Goal: Transaction & Acquisition: Book appointment/travel/reservation

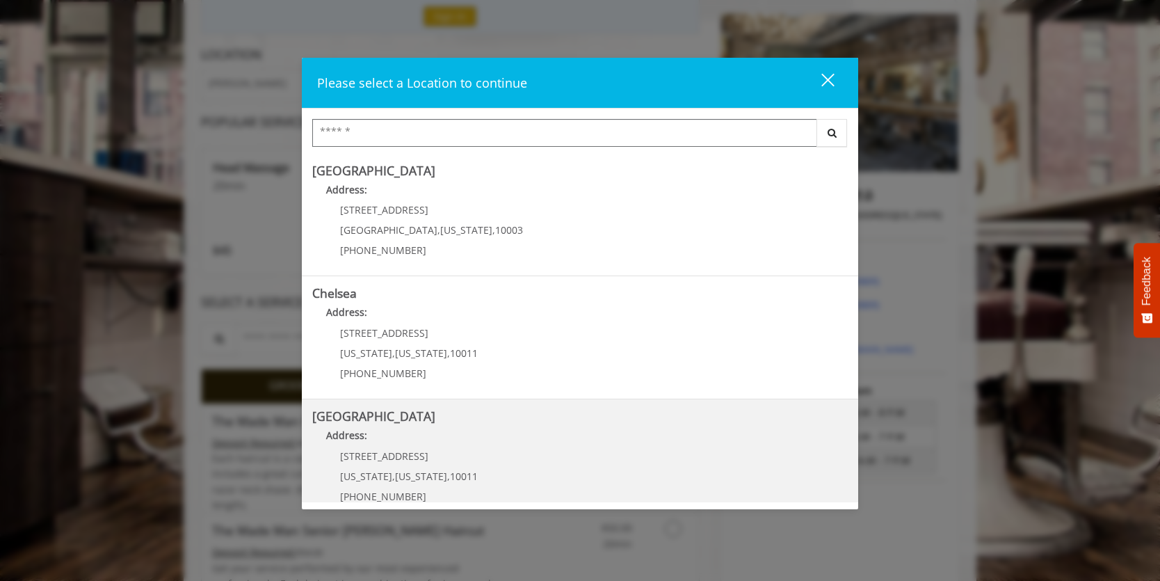
scroll to position [139, 0]
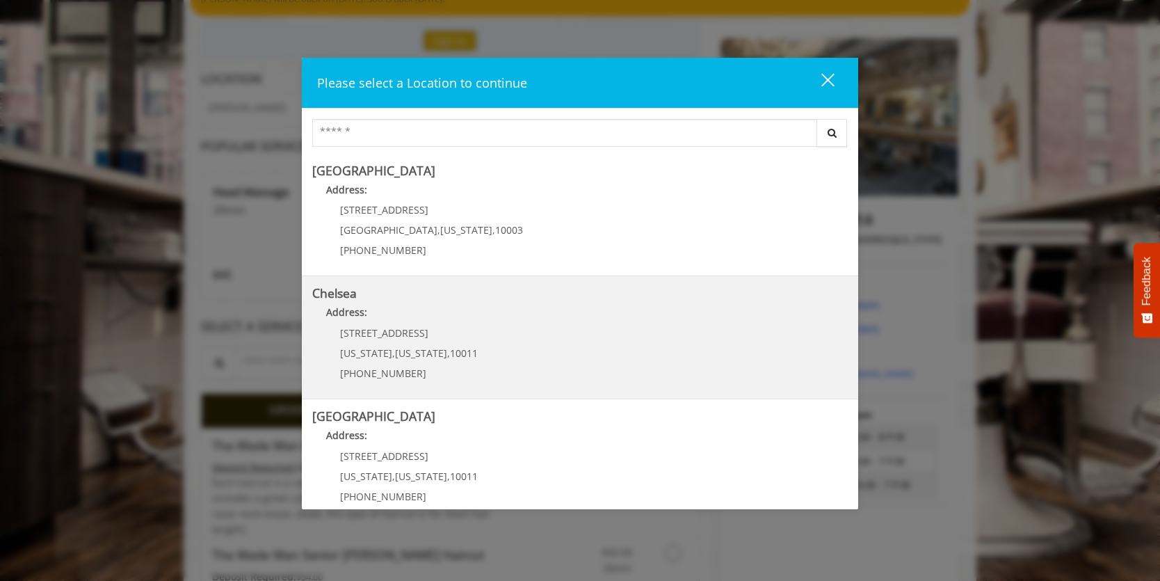
click at [401, 346] on span "New York" at bounding box center [421, 352] width 52 height 13
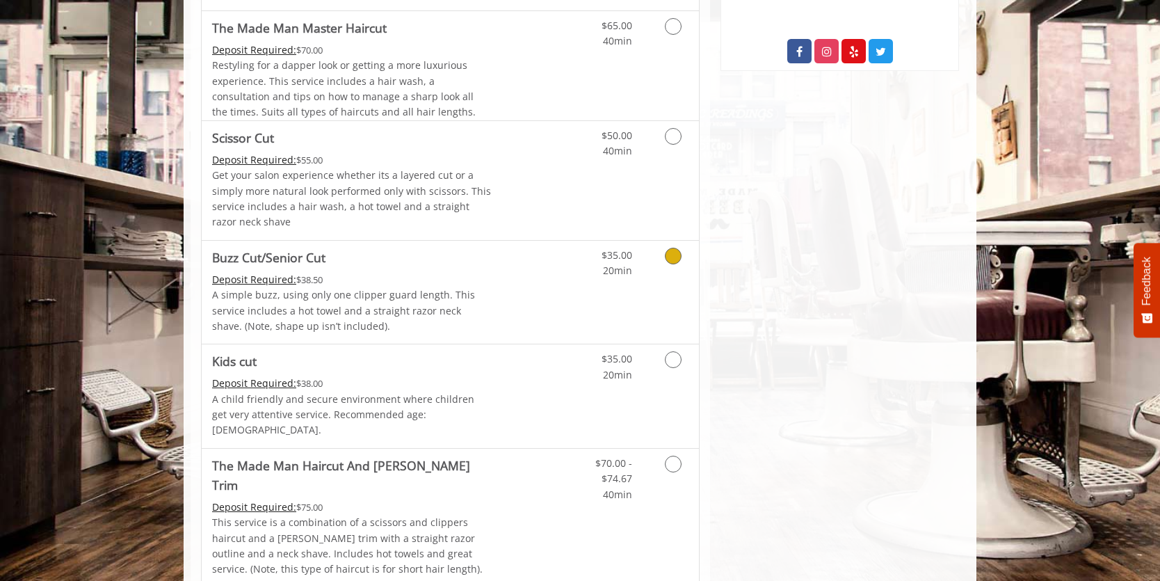
scroll to position [834, 0]
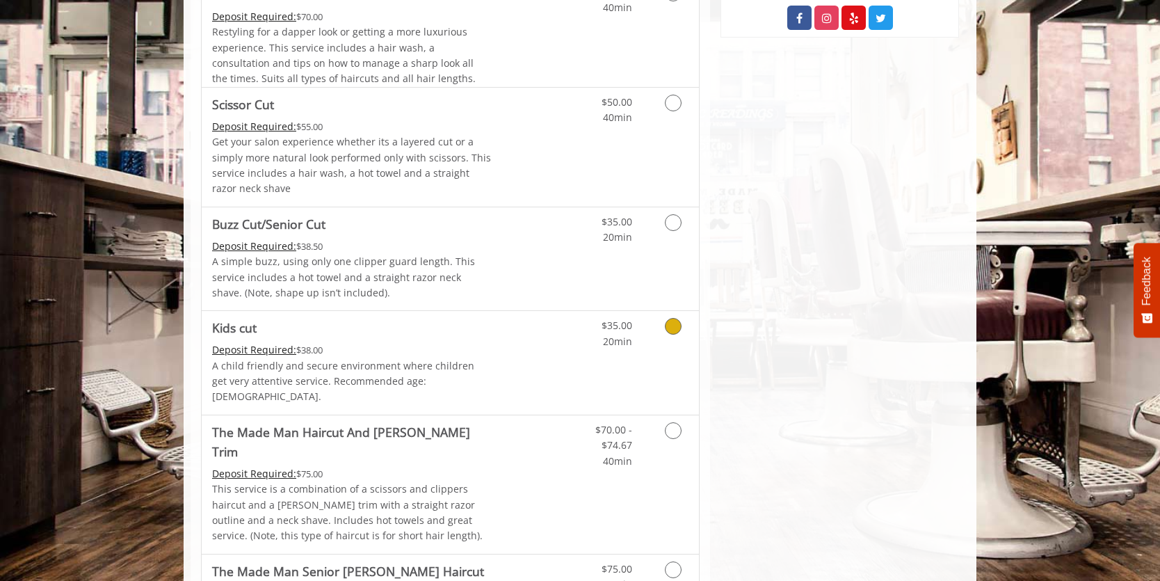
click at [349, 366] on p "A child friendly and secure environment where children get very attentive servi…" at bounding box center [352, 381] width 280 height 47
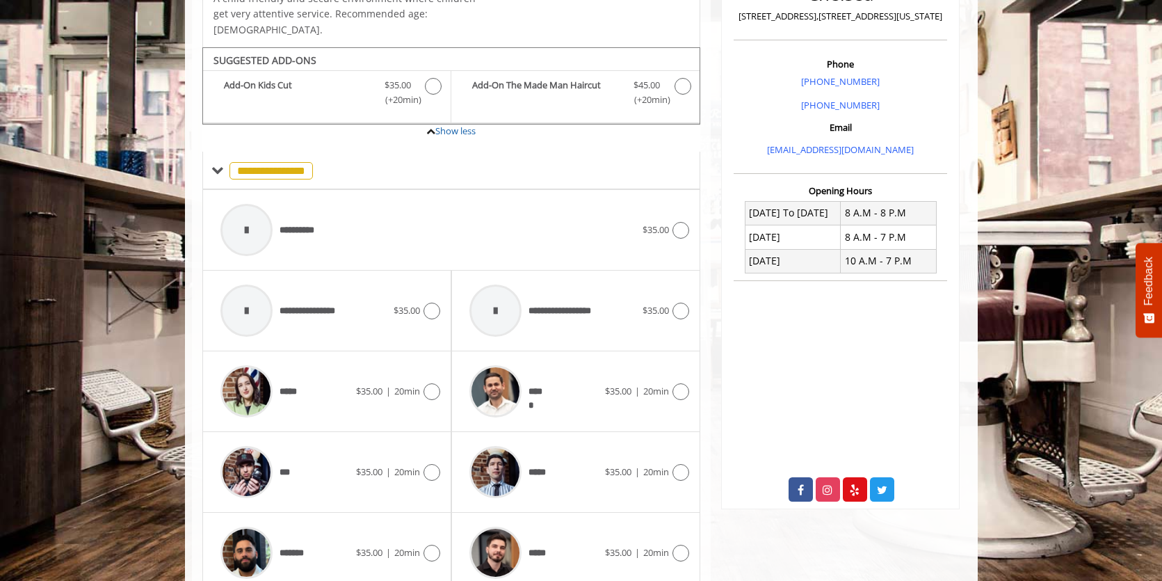
scroll to position [395, 0]
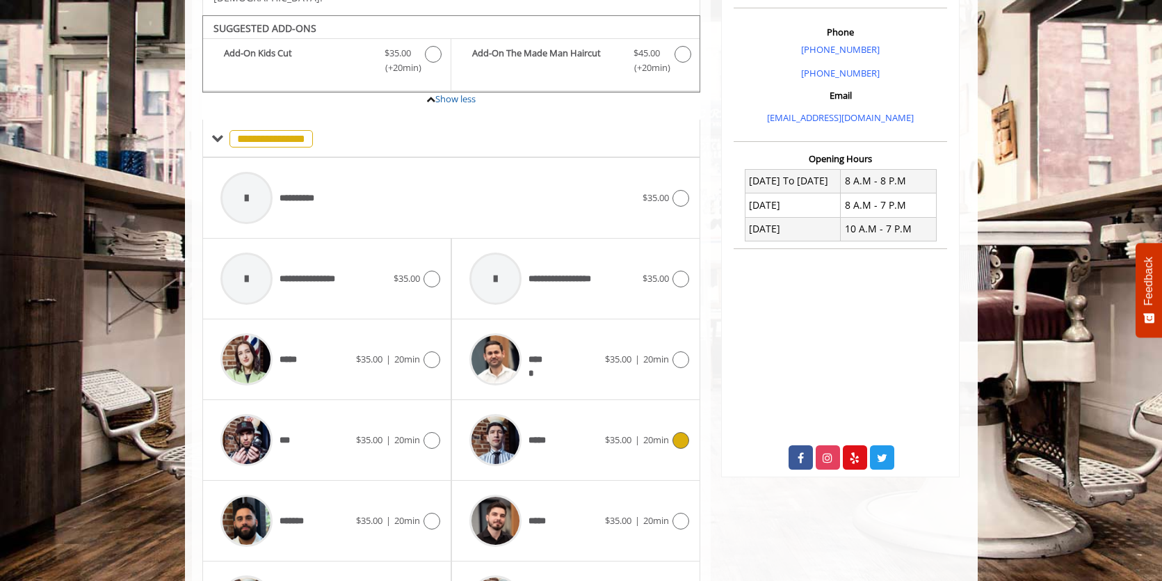
click at [510, 424] on img at bounding box center [495, 440] width 52 height 52
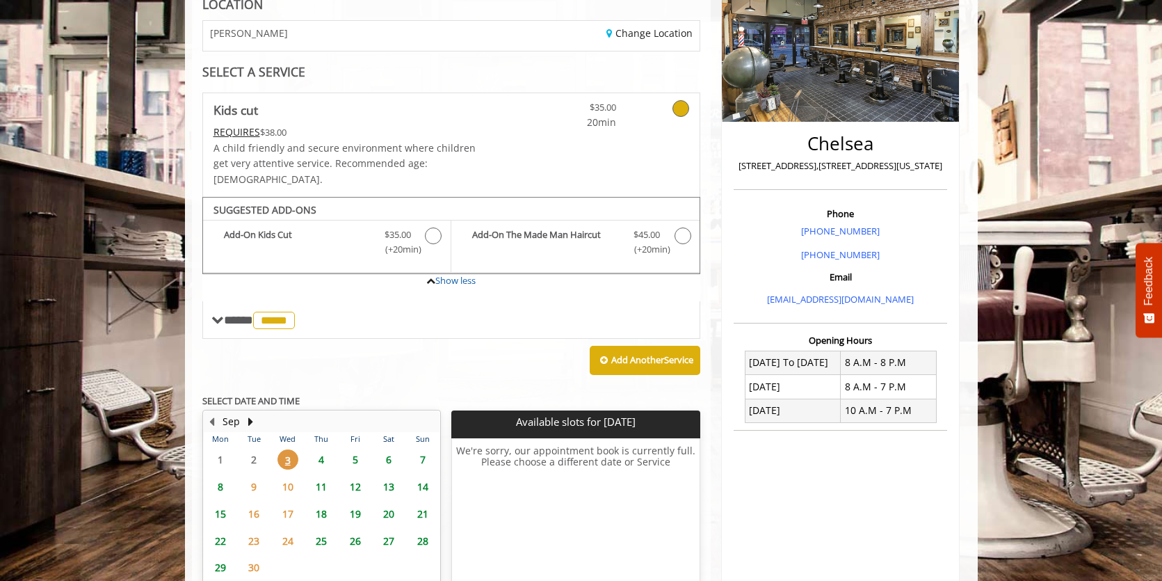
scroll to position [187, 0]
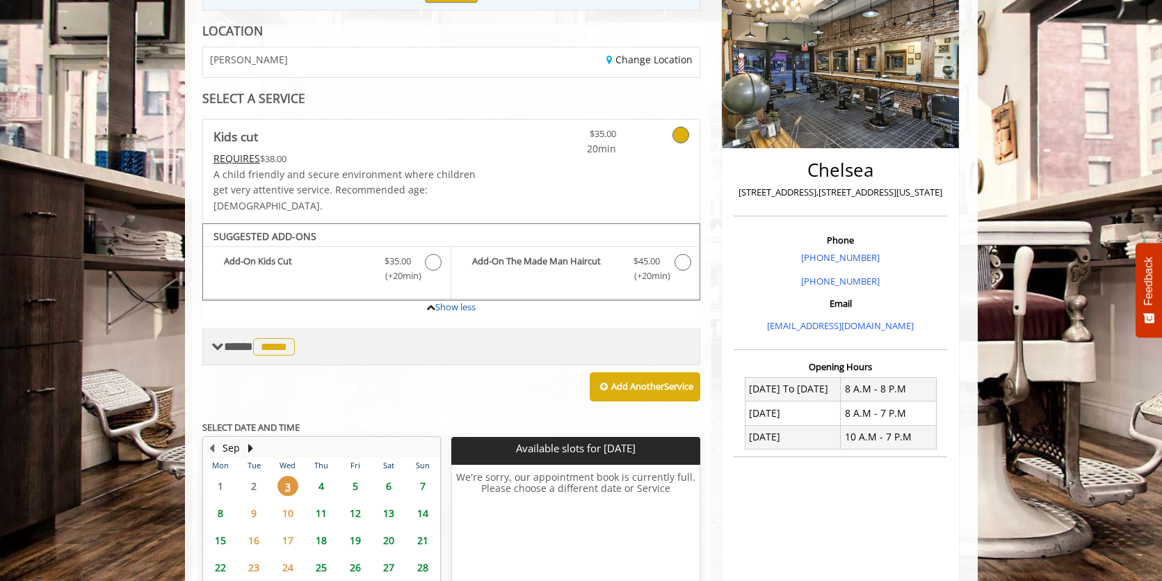
click at [224, 340] on span "**** ***** ********" at bounding box center [261, 346] width 74 height 13
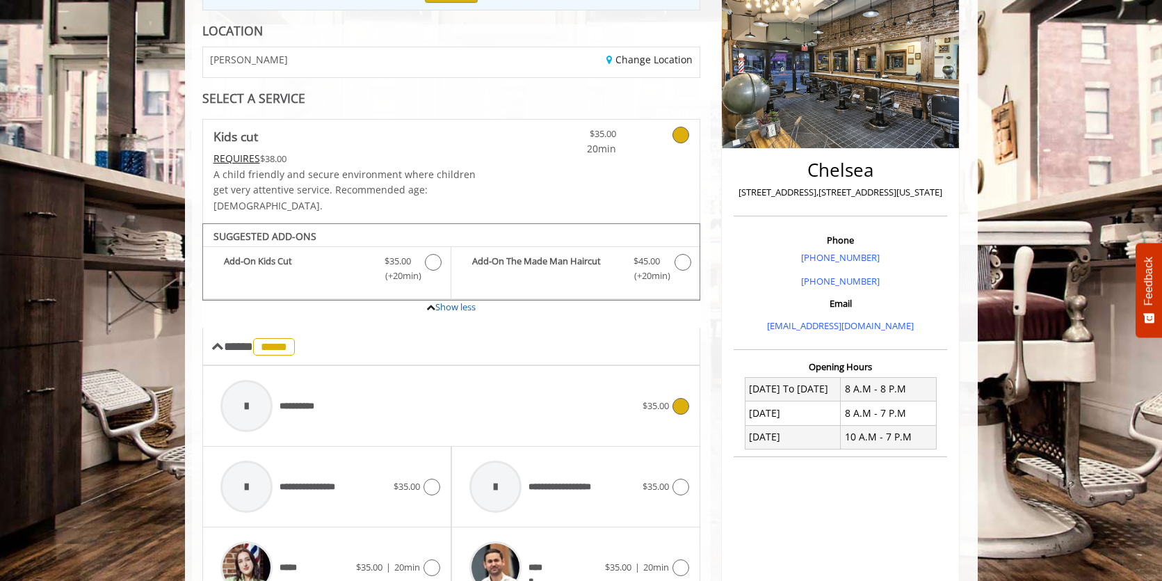
click at [291, 399] on span "**********" at bounding box center [303, 406] width 47 height 15
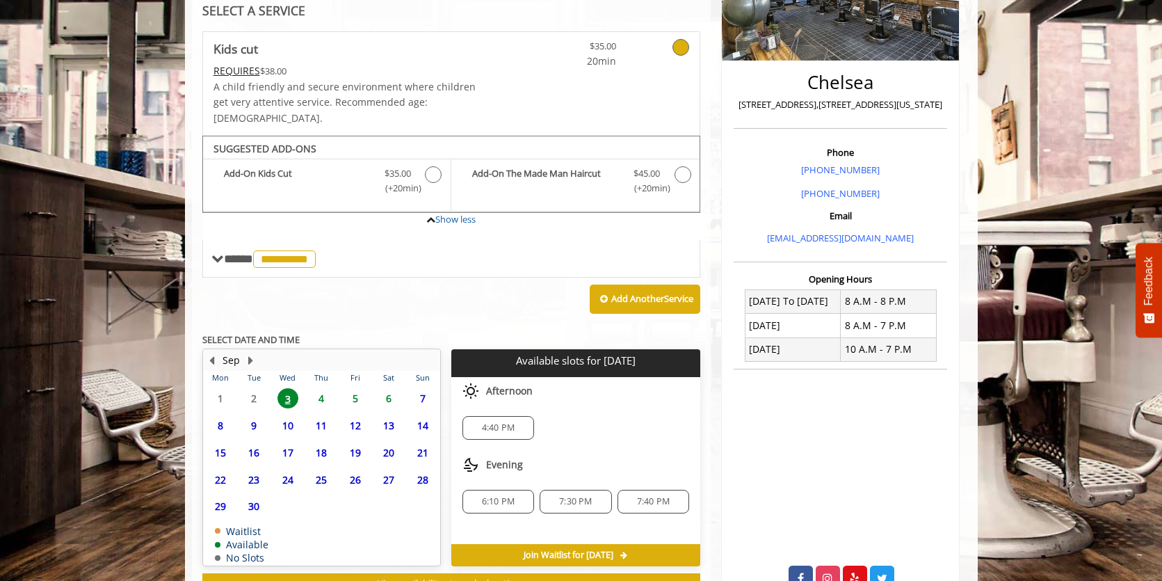
scroll to position [326, 0]
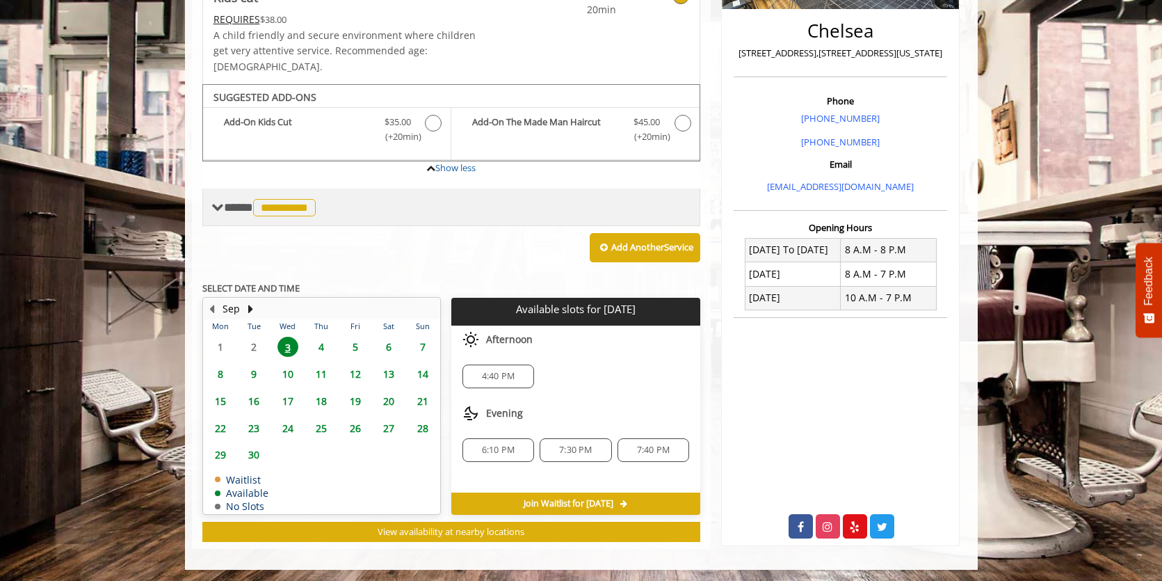
click at [218, 201] on span at bounding box center [217, 207] width 13 height 13
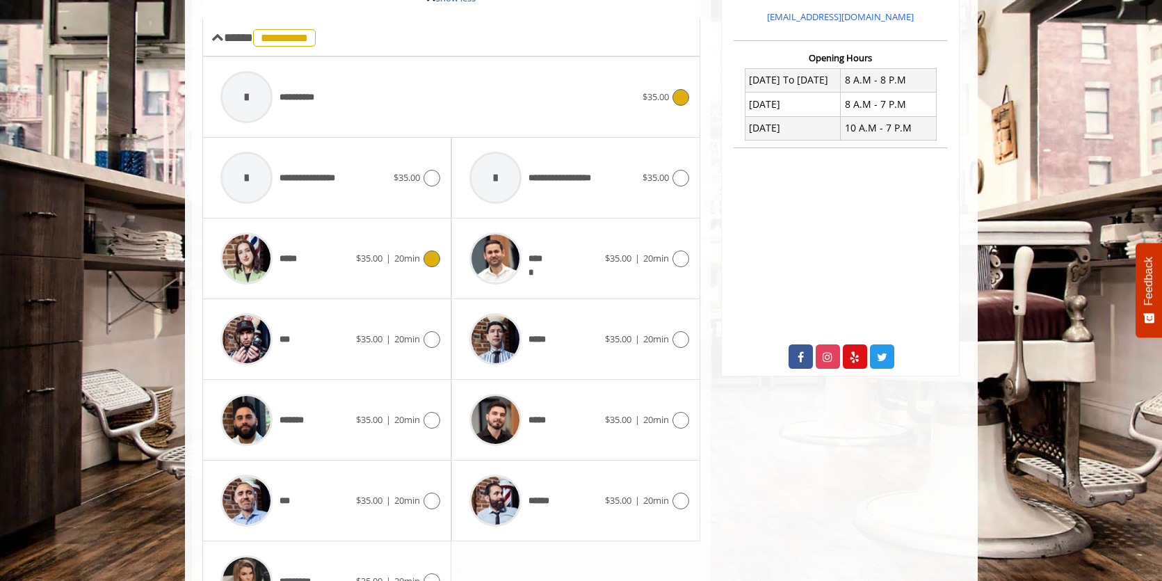
scroll to position [535, 0]
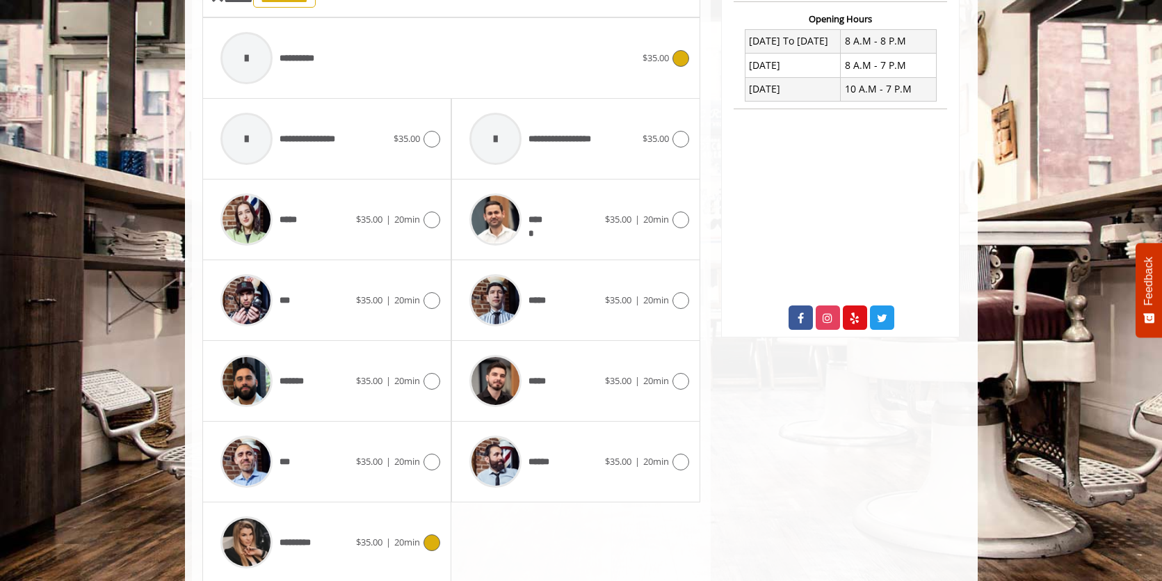
click at [292, 535] on span "*********" at bounding box center [297, 542] width 34 height 15
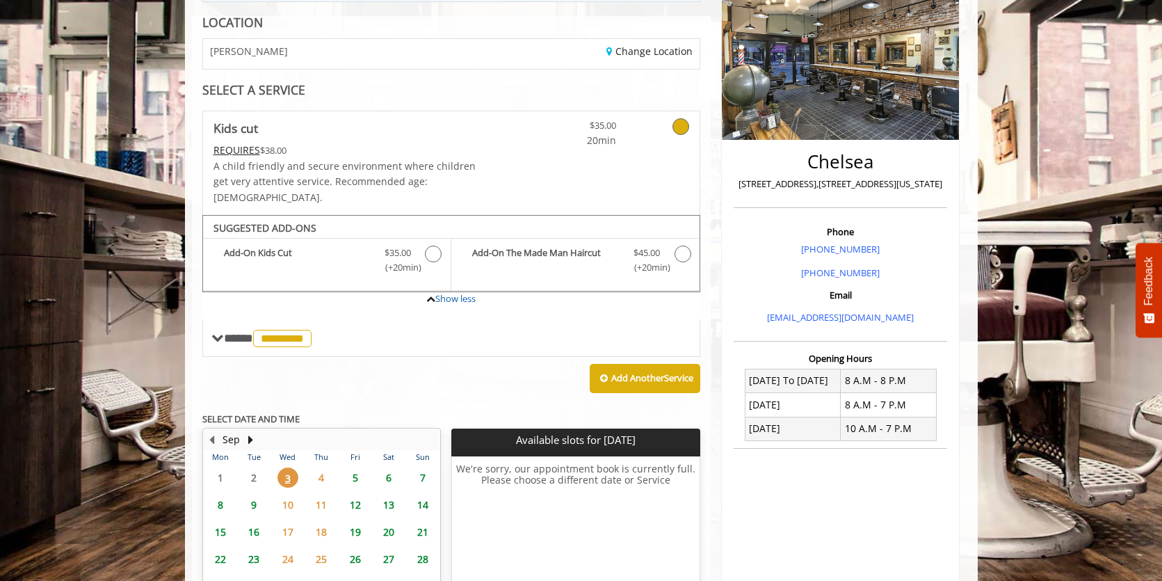
scroll to position [187, 0]
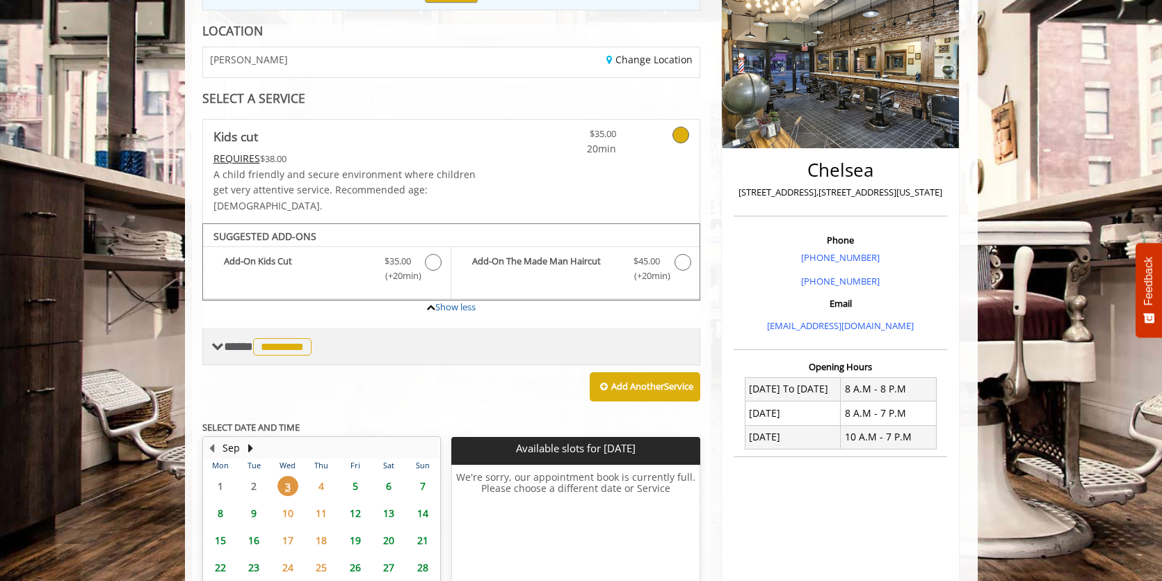
click at [220, 340] on span at bounding box center [217, 346] width 13 height 13
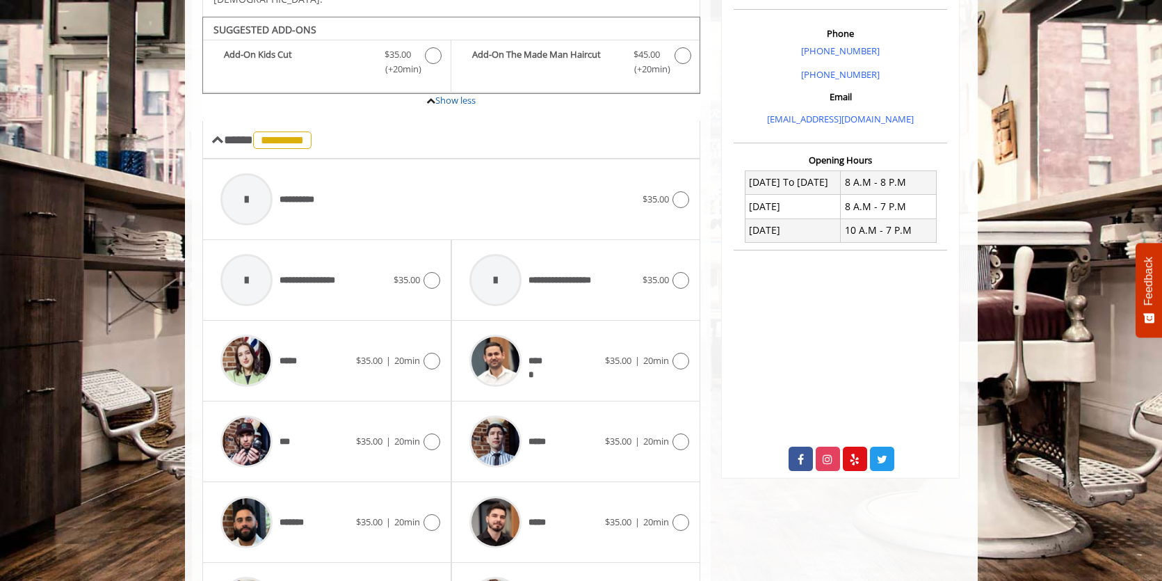
scroll to position [396, 0]
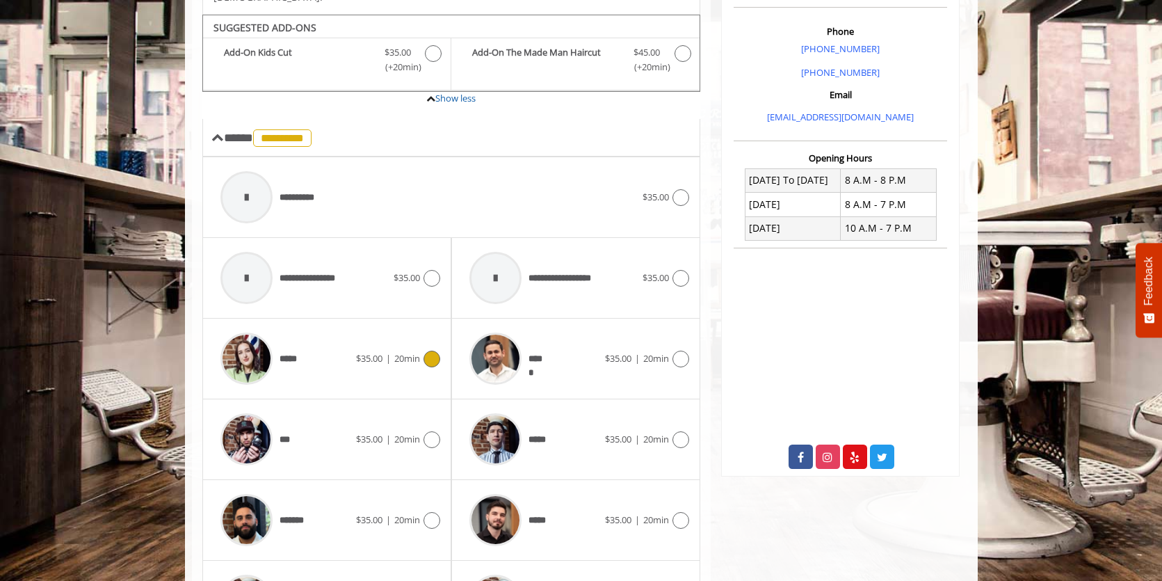
click at [273, 350] on div at bounding box center [246, 358] width 66 height 66
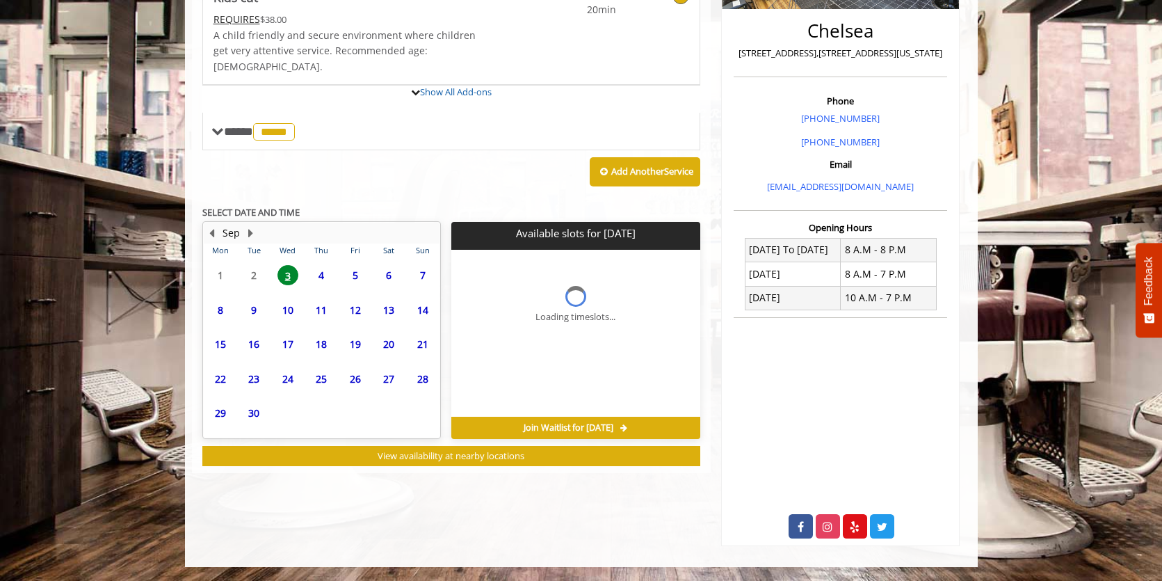
scroll to position [326, 0]
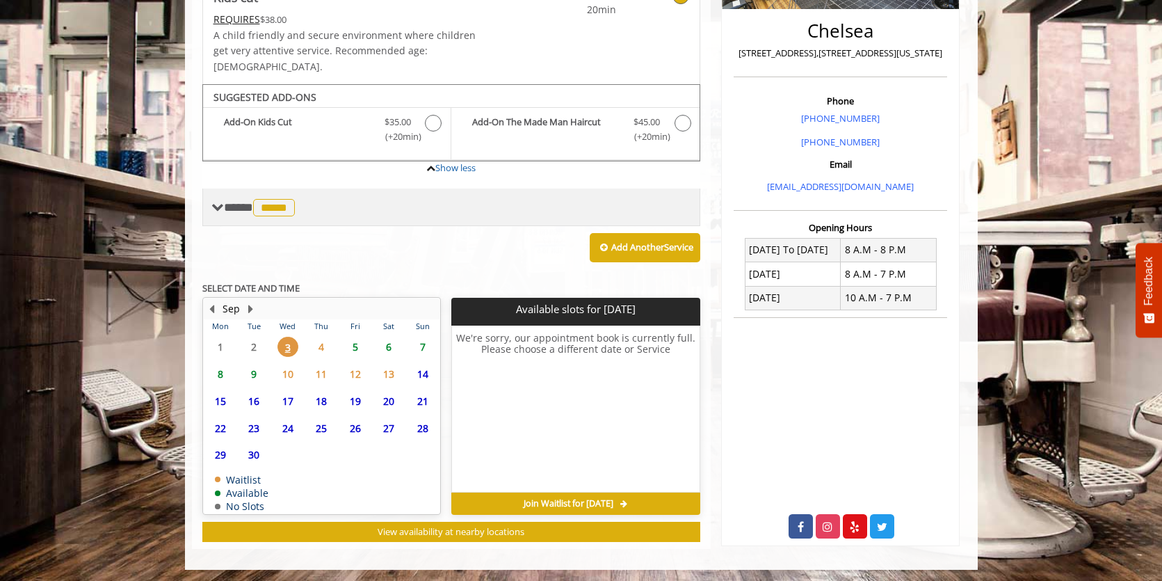
click at [216, 201] on span at bounding box center [217, 207] width 13 height 13
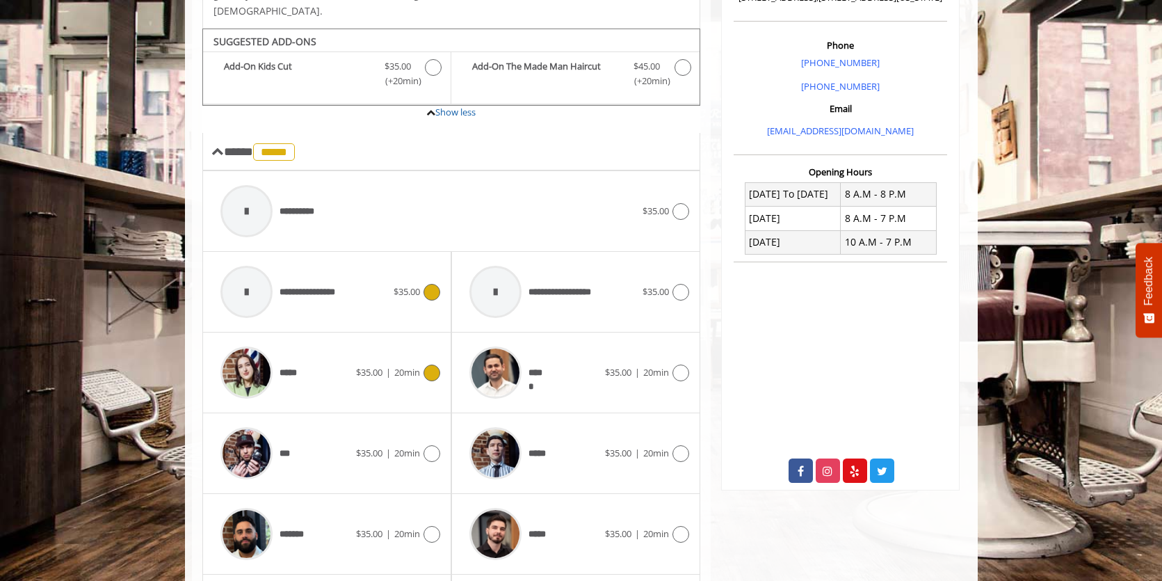
scroll to position [396, 0]
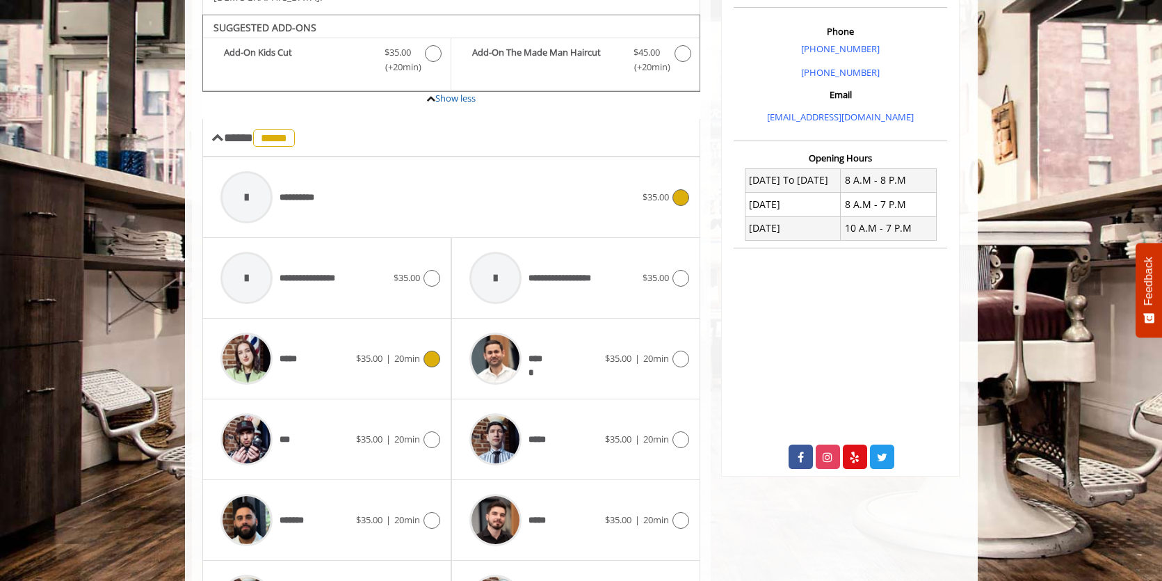
click at [310, 191] on span "**********" at bounding box center [303, 198] width 47 height 15
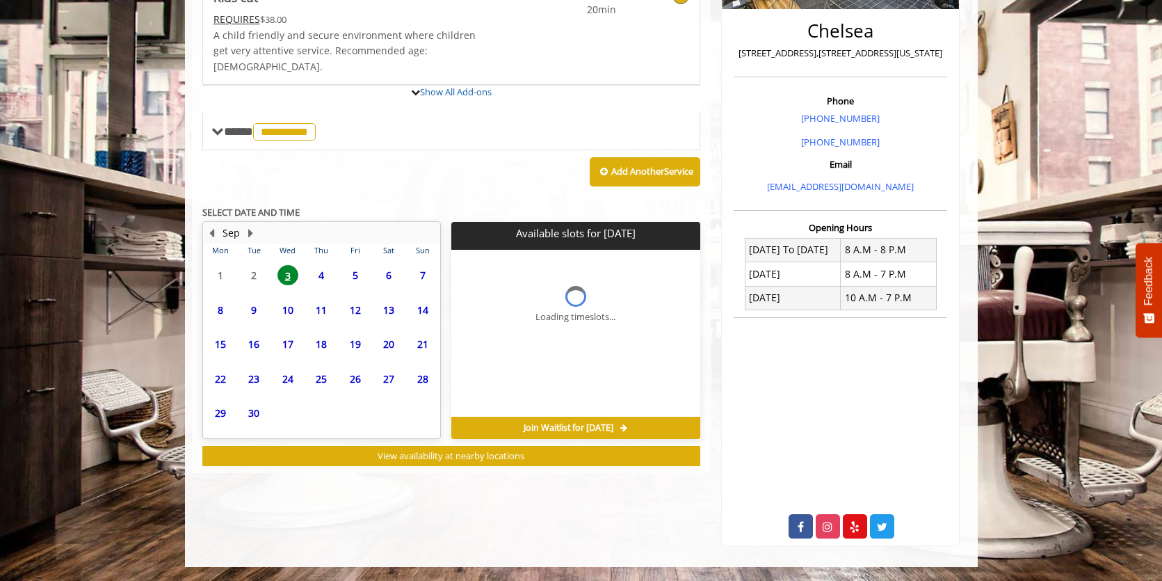
scroll to position [326, 0]
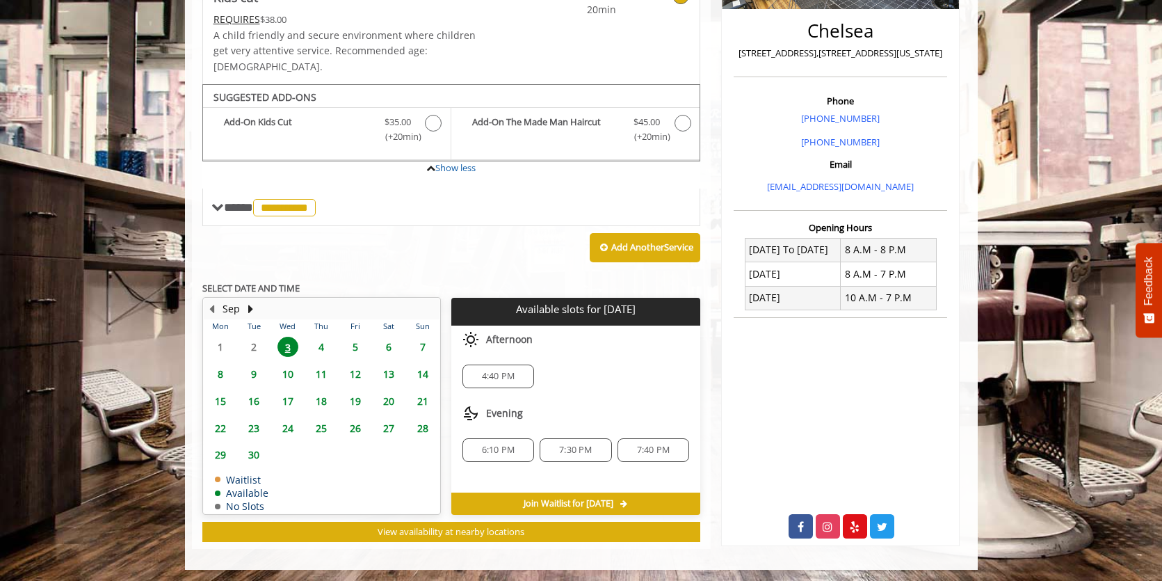
click at [508, 444] on span "6:10 PM" at bounding box center [498, 449] width 33 height 11
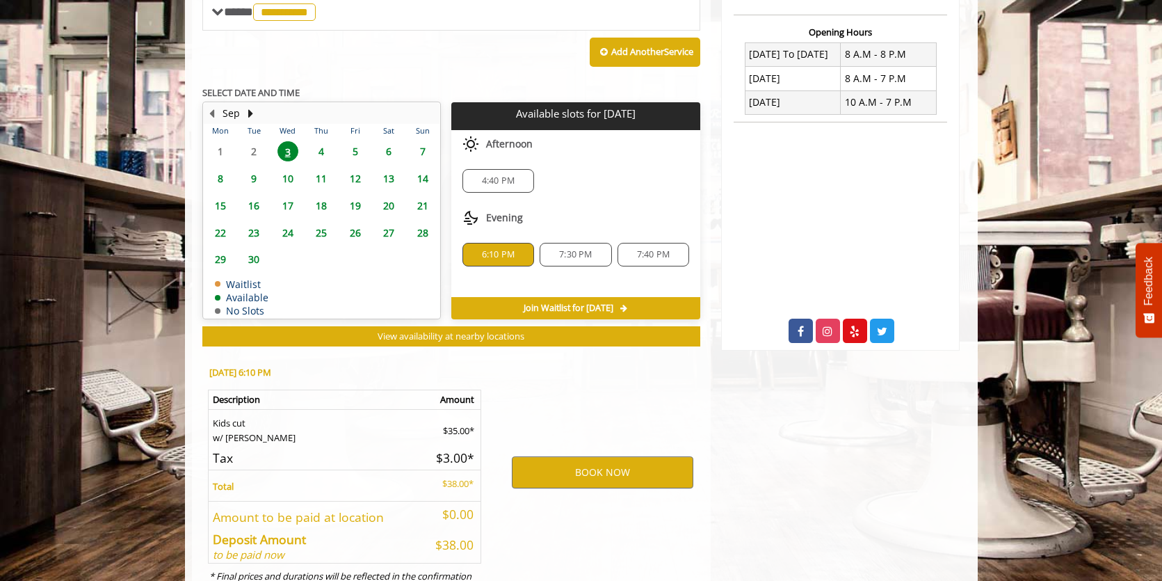
scroll to position [565, 0]
